Goal: Task Accomplishment & Management: Use online tool/utility

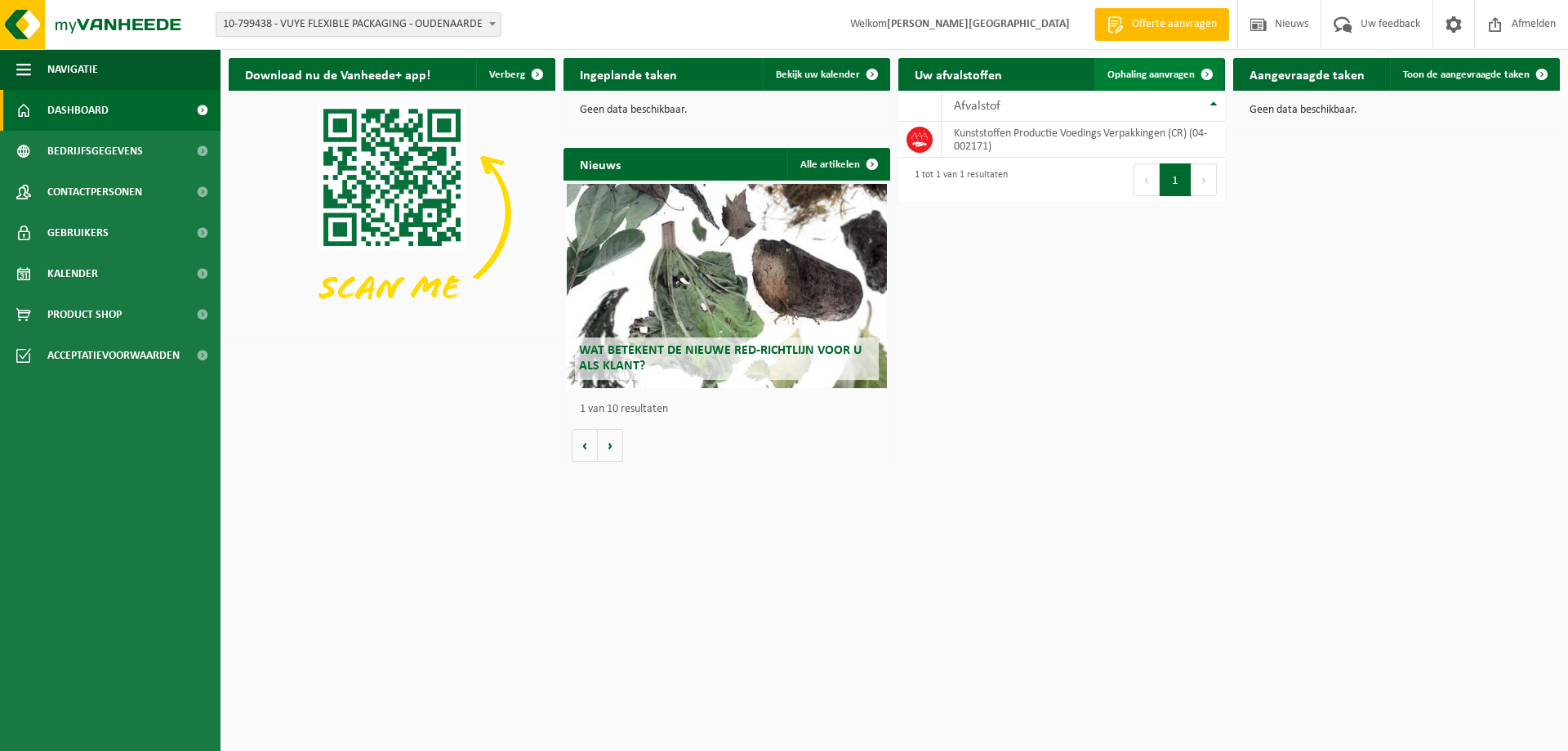
click at [1196, 67] on span at bounding box center [1207, 74] width 32 height 32
click at [1204, 75] on span at bounding box center [1207, 74] width 32 height 32
click at [1190, 76] on span "Ophaling aanvragen" at bounding box center [1151, 74] width 87 height 10
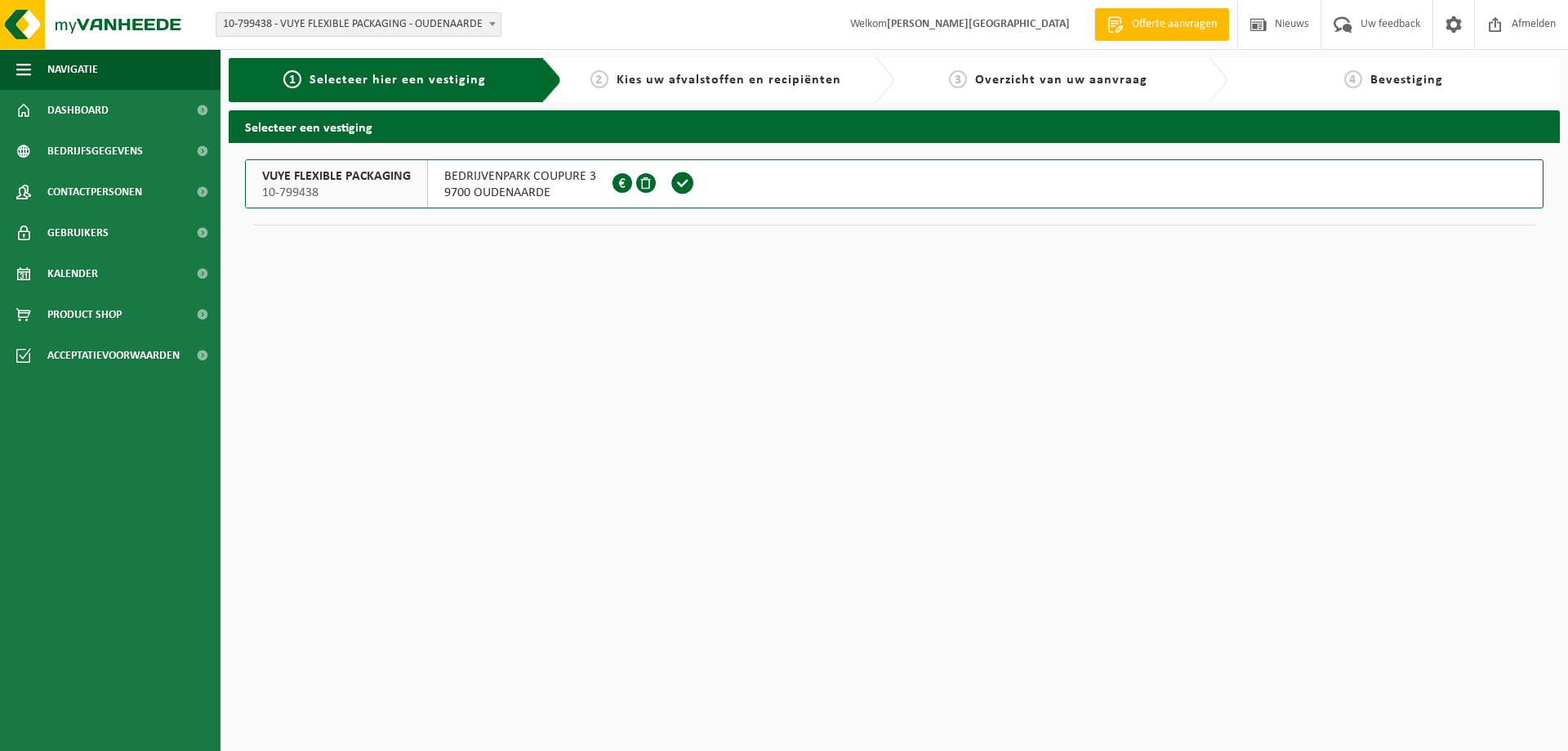
click at [459, 178] on span "BEDRIJVENPARK COUPURE 3" at bounding box center [520, 176] width 152 height 16
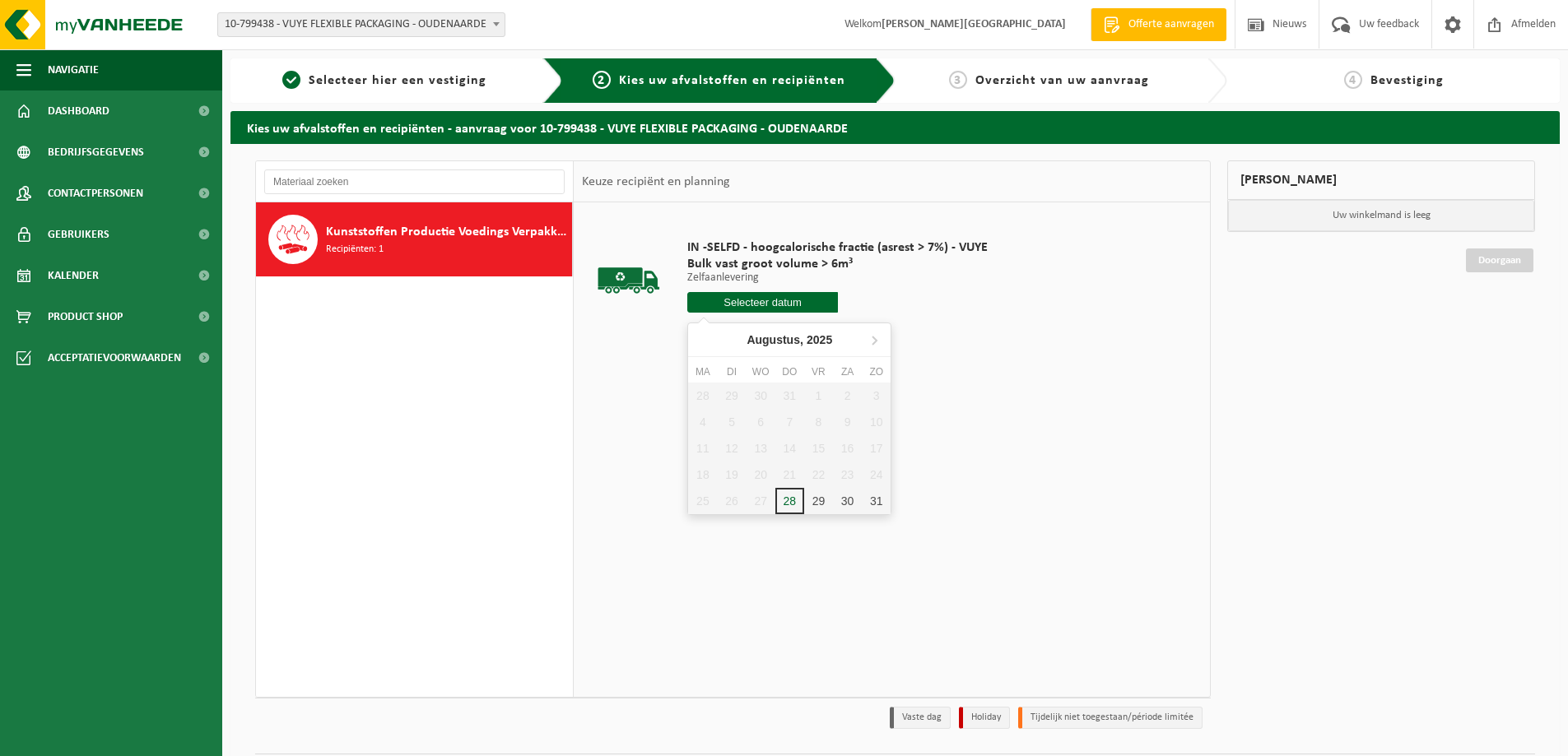
click at [787, 302] on input "text" at bounding box center [763, 302] width 150 height 21
click at [819, 499] on div "29" at bounding box center [818, 501] width 29 height 27
type input "Van 2025-08-29"
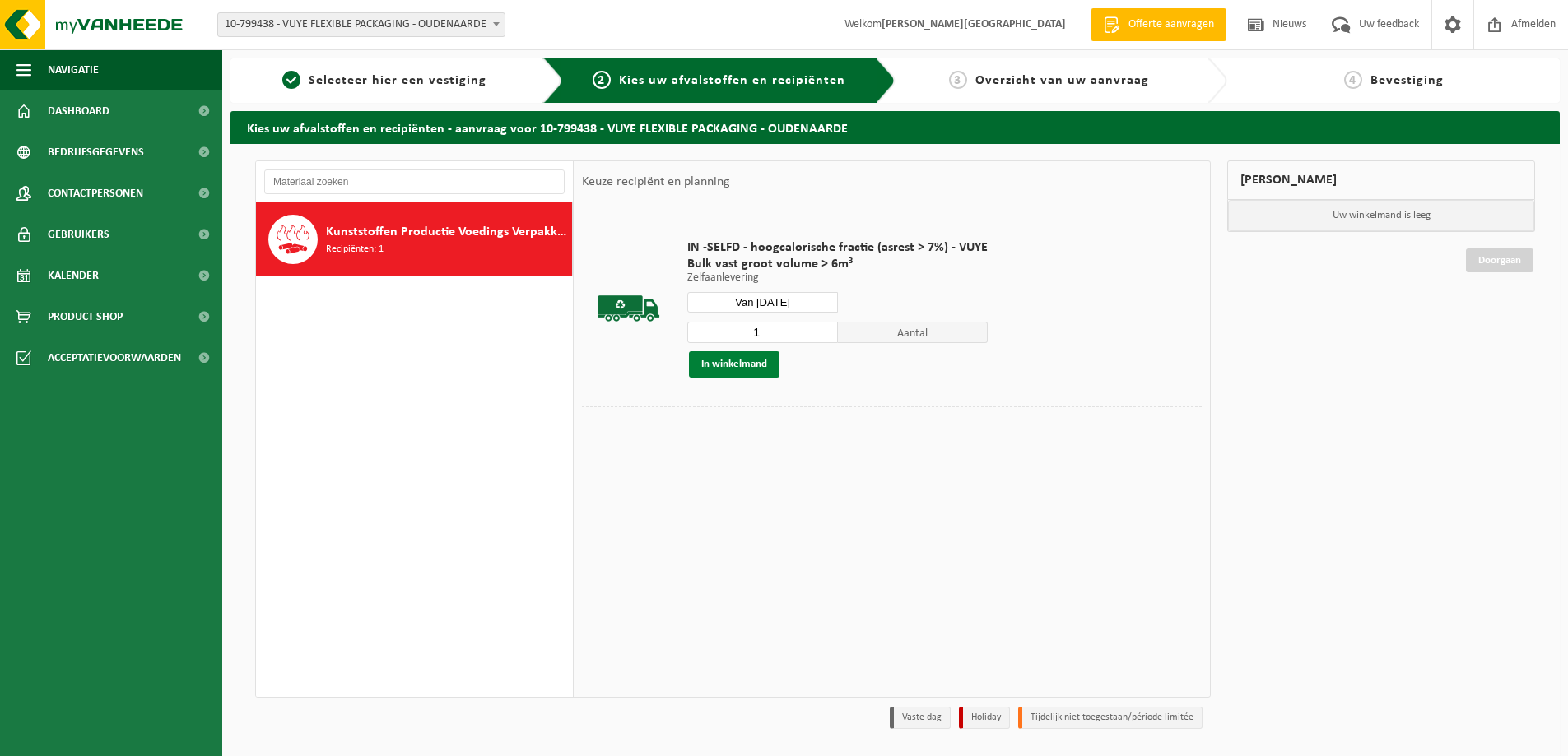
click at [741, 363] on button "In winkelmand" at bounding box center [733, 364] width 90 height 27
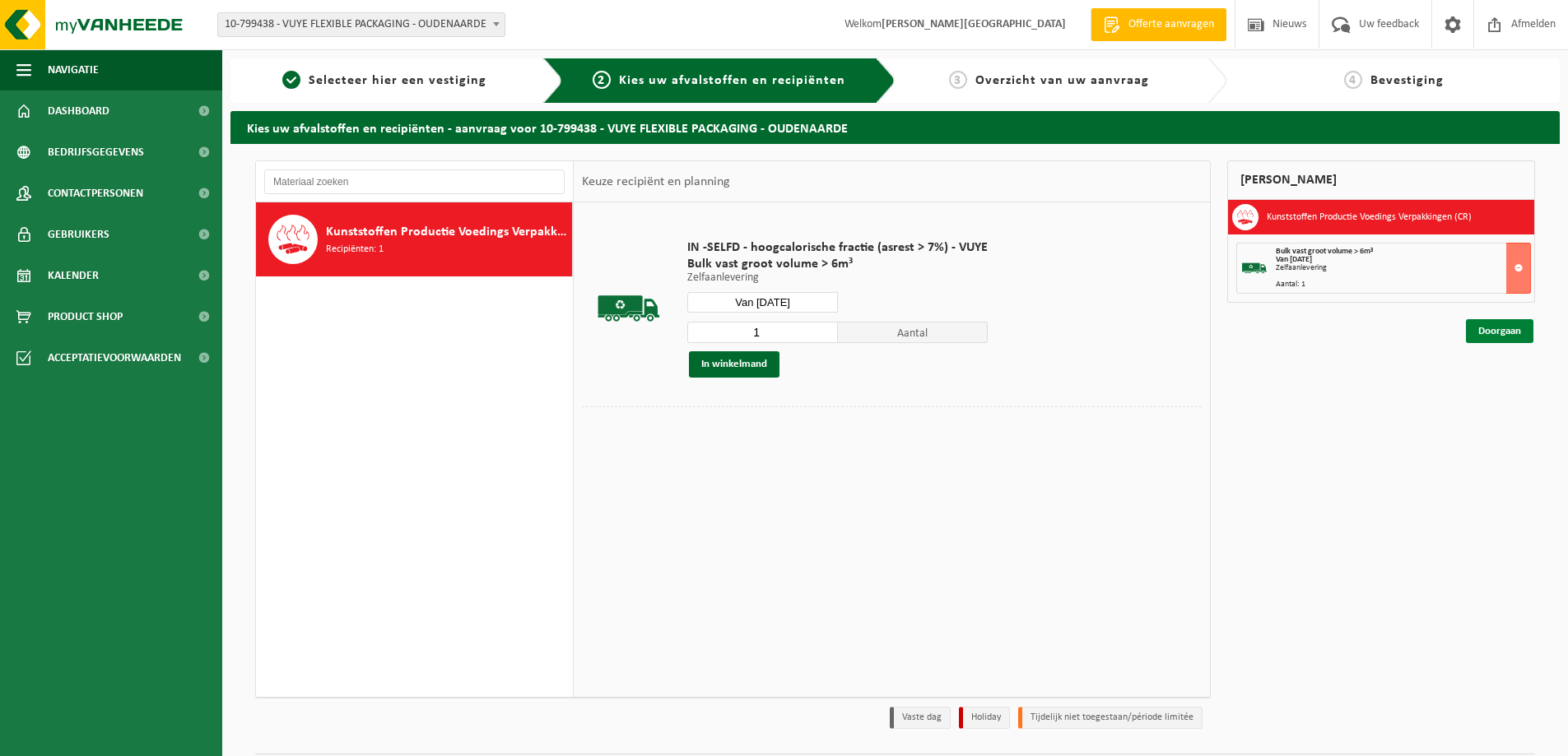
click at [1499, 327] on link "Doorgaan" at bounding box center [1499, 332] width 68 height 24
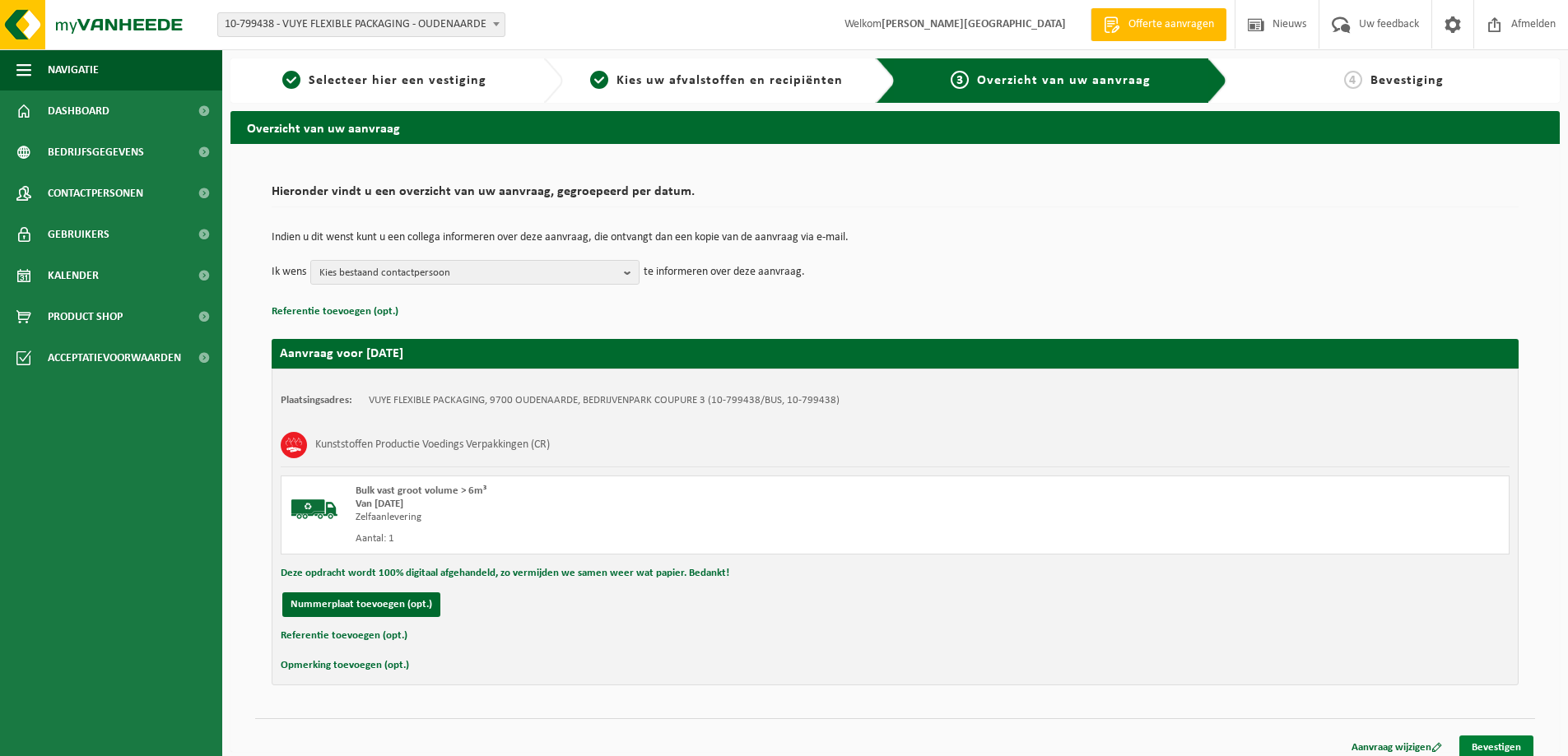
click at [1490, 742] on link "Bevestigen" at bounding box center [1497, 747] width 74 height 24
click at [1496, 751] on link "Bevestigen" at bounding box center [1497, 747] width 74 height 24
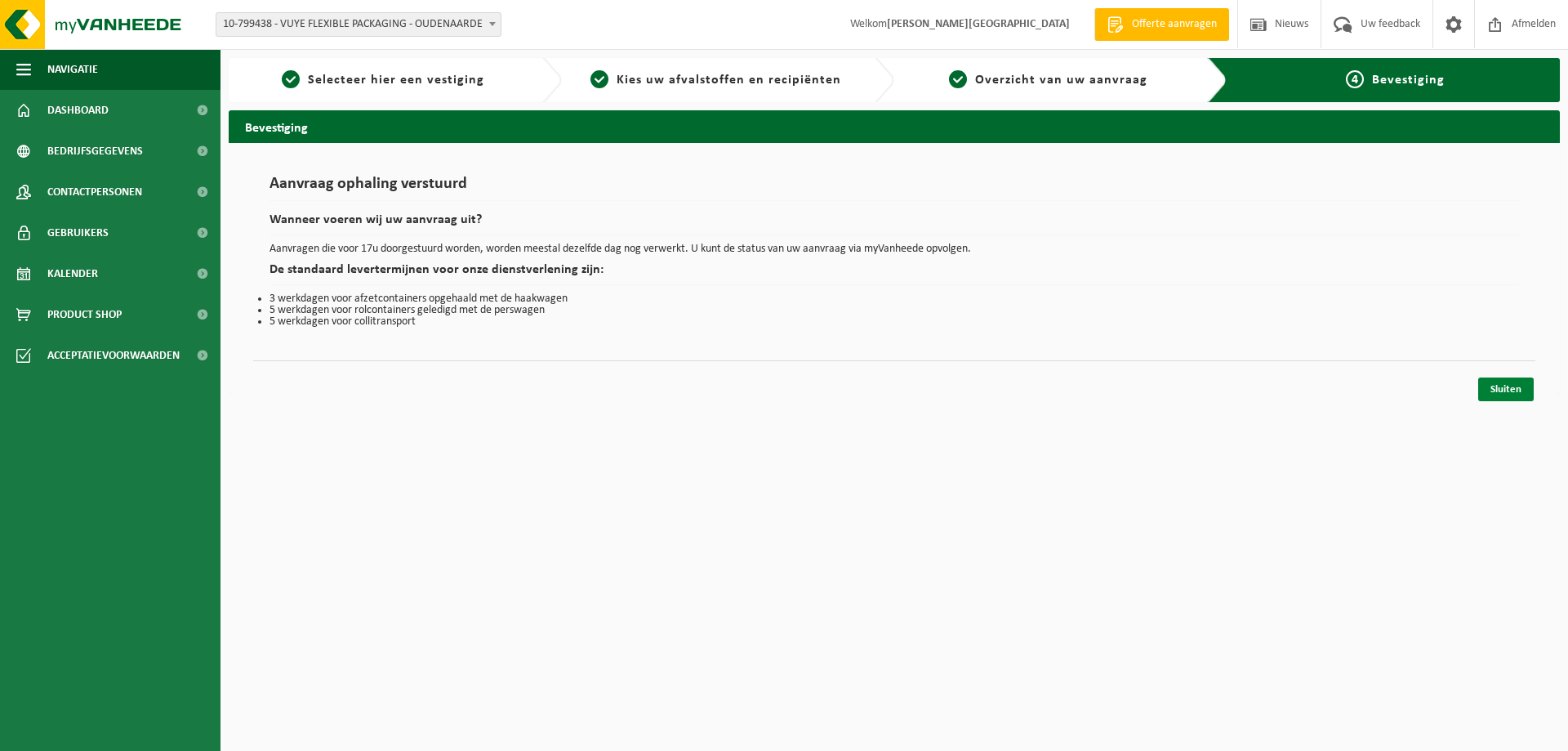
click at [1490, 394] on link "Sluiten" at bounding box center [1506, 389] width 55 height 24
